Goal: Navigation & Orientation: Find specific page/section

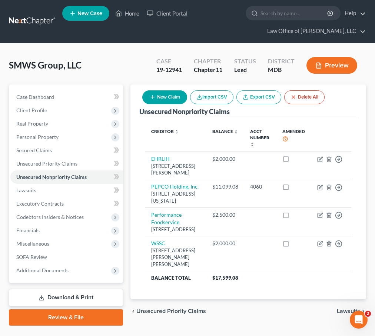
click at [205, 43] on div "SMWS Group, LLC Upgraded Case 19-12941 Chapter Chapter 11 Status Lead District …" at bounding box center [187, 191] width 375 height 297
click at [18, 17] on link at bounding box center [32, 21] width 47 height 13
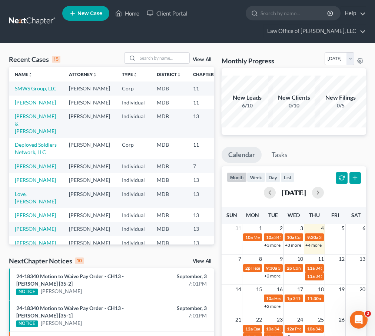
click at [315, 244] on link "+4 more" at bounding box center [313, 245] width 16 height 6
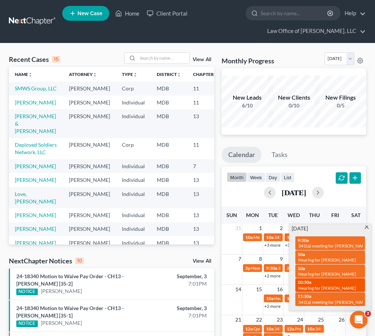
click at [313, 285] on span "Hearing for [PERSON_NAME]" at bounding box center [327, 288] width 58 height 6
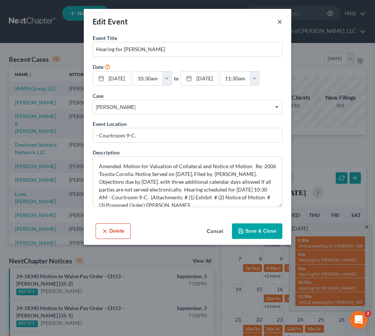
click at [280, 21] on button "×" at bounding box center [279, 21] width 5 height 9
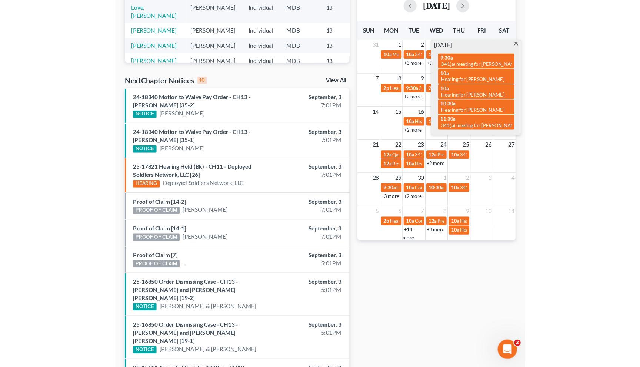
scroll to position [64, 0]
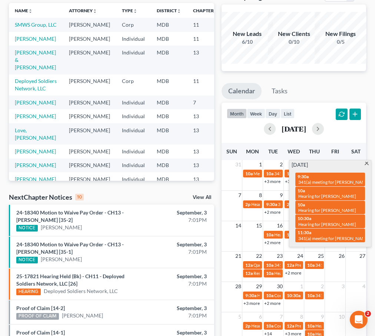
click at [144, 199] on div "NextChapter Notices 10 View All" at bounding box center [111, 198] width 205 height 12
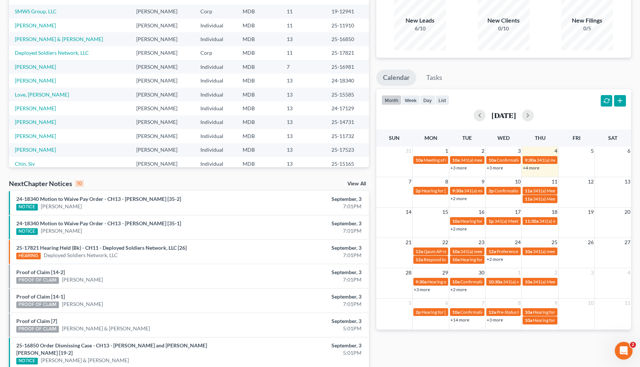
click at [373, 36] on div "Monthly Progress Bankruptcy Bankruptcy September 2025 August 2025 July 2025 Jun…" at bounding box center [503, 218] width 262 height 486
